Goal: Information Seeking & Learning: Understand process/instructions

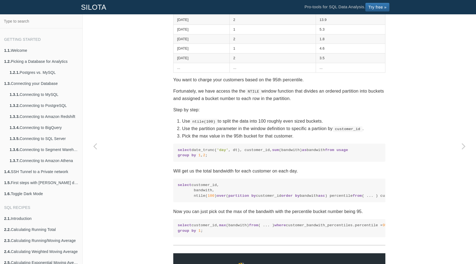
scroll to position [266, 0]
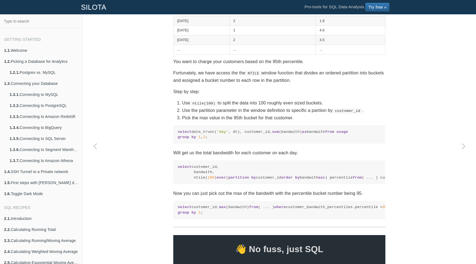
drag, startPoint x: 232, startPoint y: 99, endPoint x: 217, endPoint y: 99, distance: 15.2
click at [221, 99] on section "SQL Recipes Summarizing Data Calculating N-tiles Calculating percentiles, quart…" at bounding box center [279, 67] width 212 height 598
click at [217, 99] on section "SQL Recipes Summarizing Data Calculating N-tiles Calculating percentiles, quart…" at bounding box center [279, 67] width 212 height 598
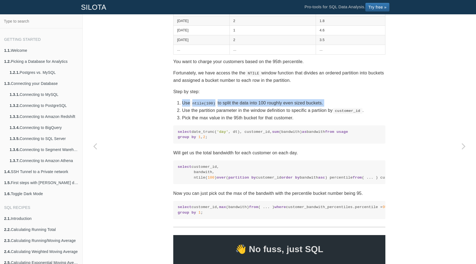
click at [217, 99] on section "SQL Recipes Summarizing Data Calculating N-tiles Calculating percentiles, quart…" at bounding box center [279, 67] width 212 height 598
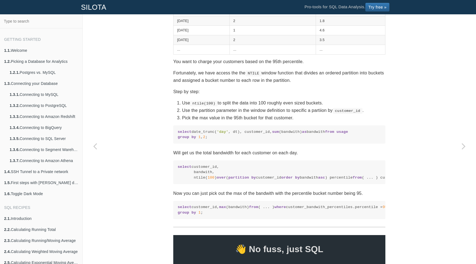
click at [228, 103] on li "Use ntile(100) to split the data into 100 roughly even sized buckets." at bounding box center [283, 102] width 203 height 7
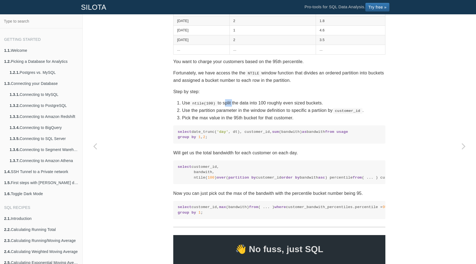
click at [228, 103] on li "Use ntile(100) to split the data into 100 roughly even sized buckets." at bounding box center [283, 102] width 203 height 7
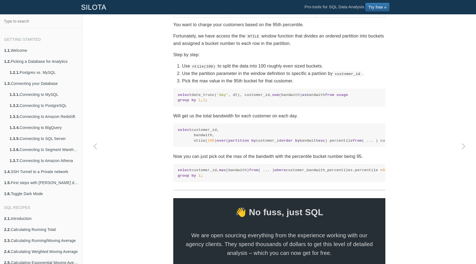
scroll to position [296, 0]
